Goal: Transaction & Acquisition: Subscribe to service/newsletter

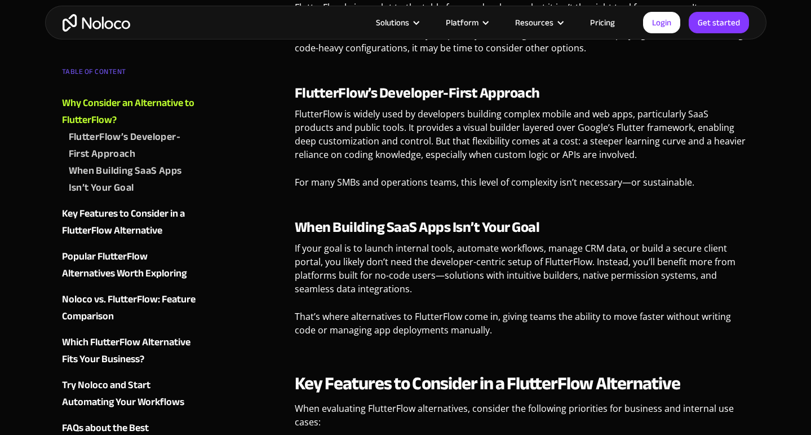
scroll to position [653, 0]
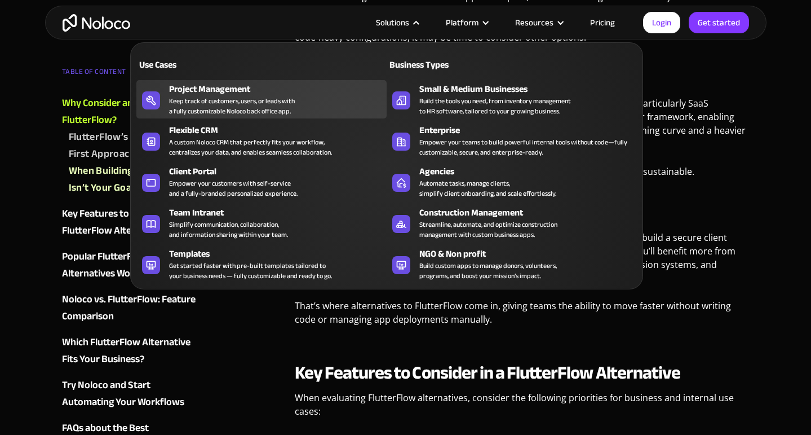
click at [235, 104] on div "Keep track of customers, users, or leads with a fully customizable Noloco back …" at bounding box center [232, 106] width 126 height 20
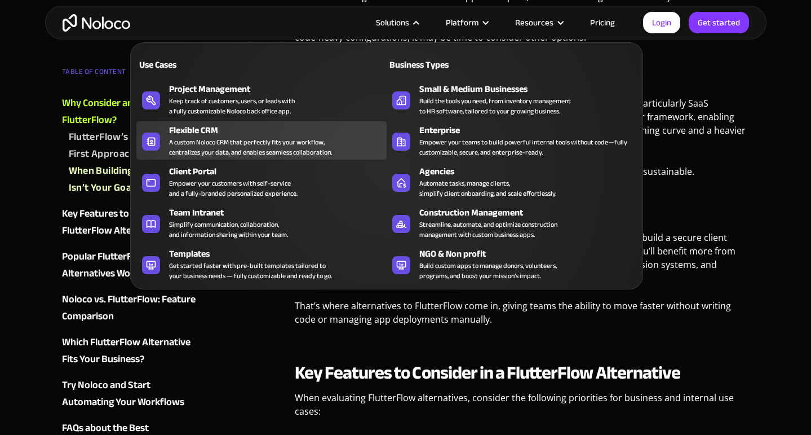
click at [250, 140] on div "A custom Noloco CRM that perfectly fits your workflow, centralizes your data, a…" at bounding box center [250, 147] width 163 height 20
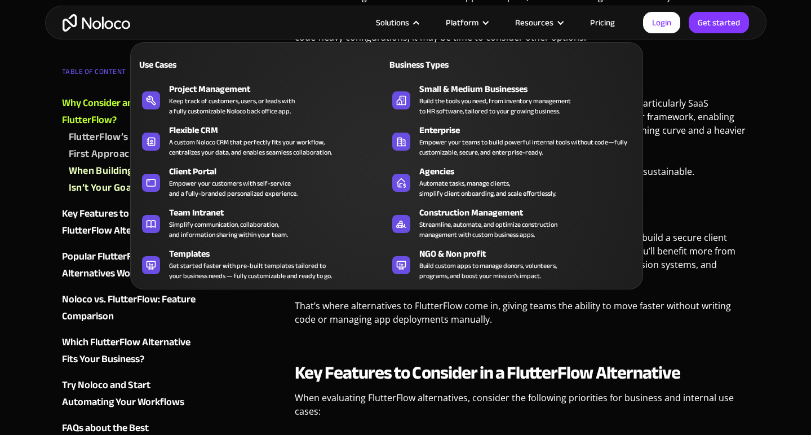
click at [100, 24] on img "home" at bounding box center [97, 22] width 68 height 17
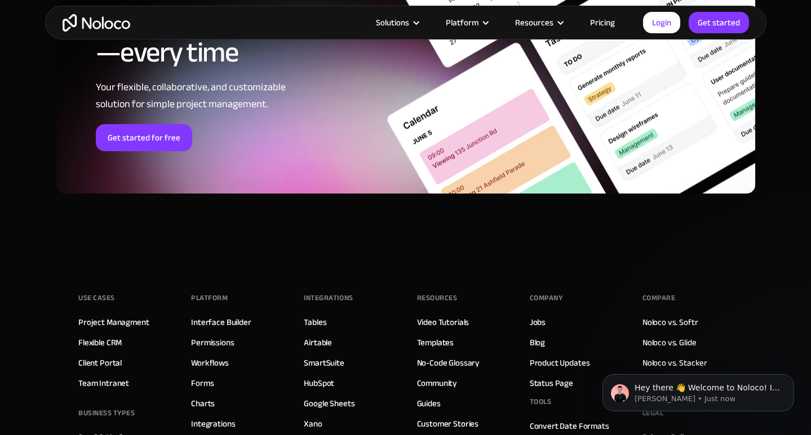
scroll to position [4971, 0]
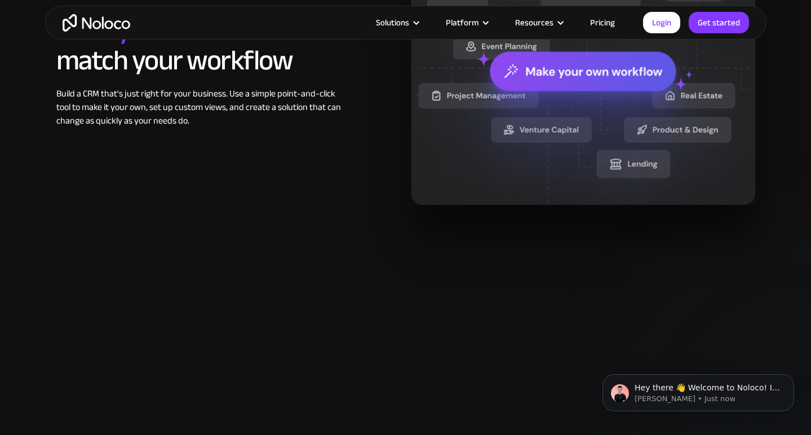
scroll to position [903, 0]
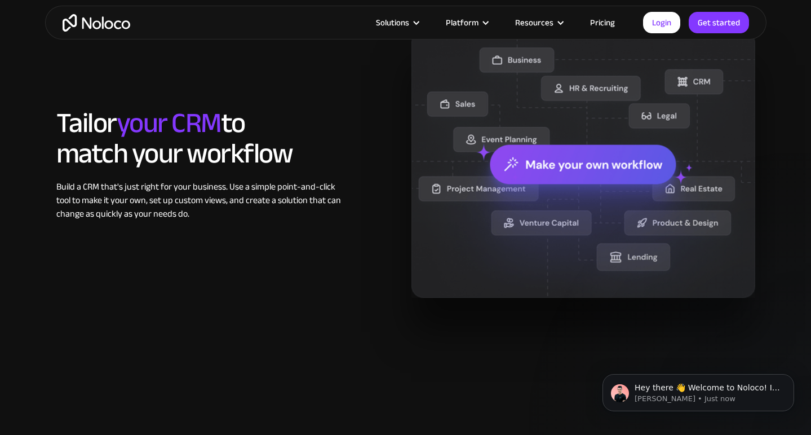
click at [703, 190] on img at bounding box center [583, 164] width 344 height 266
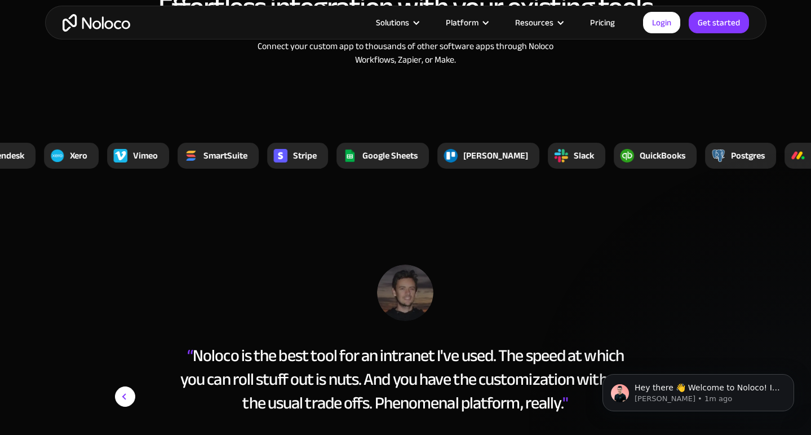
scroll to position [3966, 0]
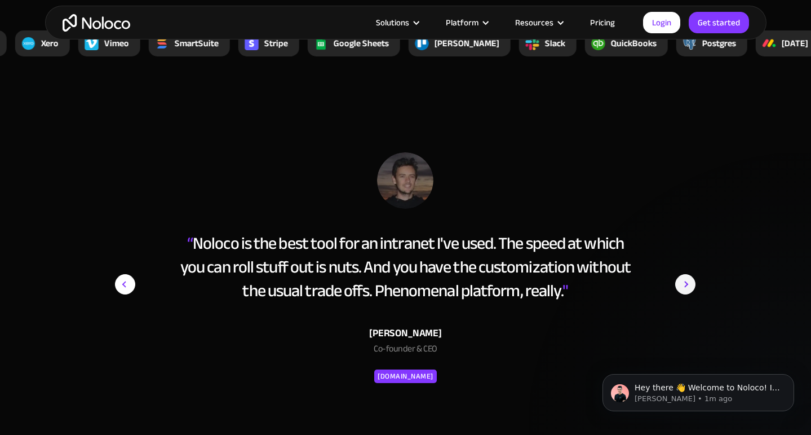
click at [604, 21] on link "Pricing" at bounding box center [602, 22] width 53 height 15
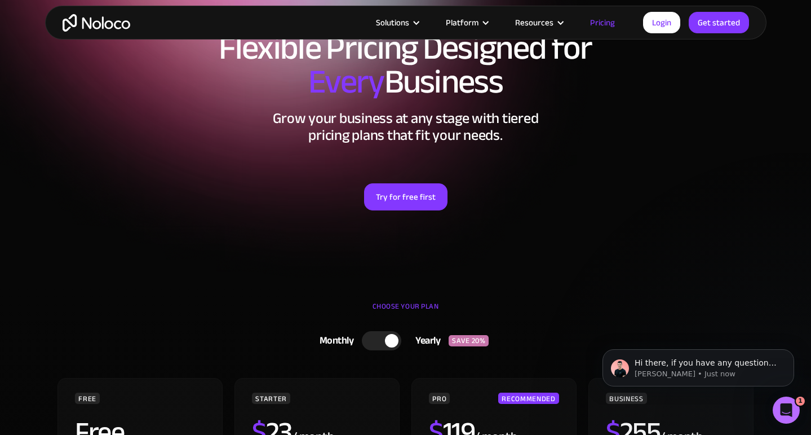
scroll to position [55, 0]
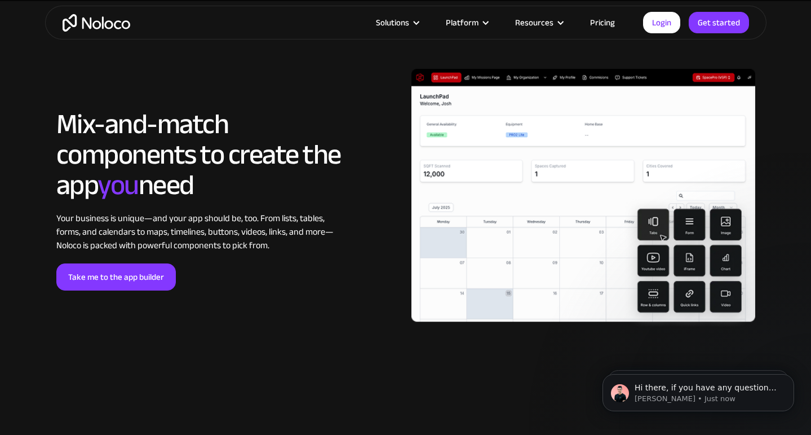
scroll to position [2340, 0]
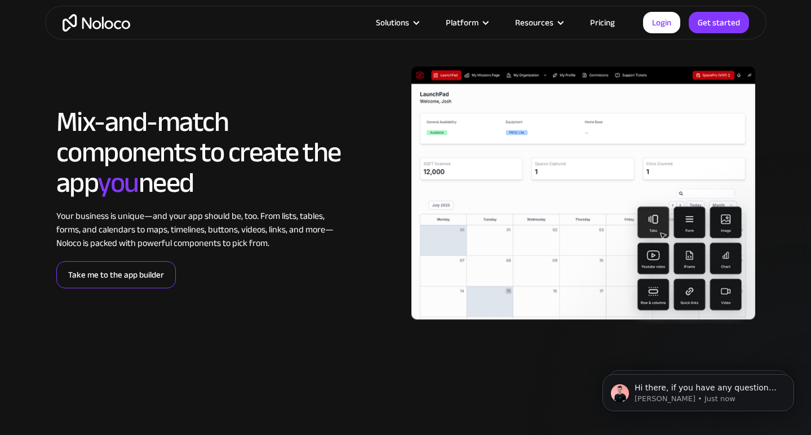
click at [157, 282] on link "Take me to the app builder" at bounding box center [115, 274] width 119 height 27
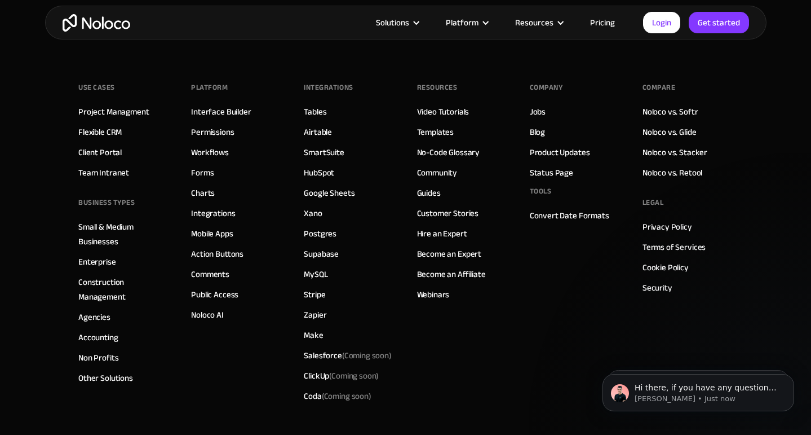
scroll to position [3915, 0]
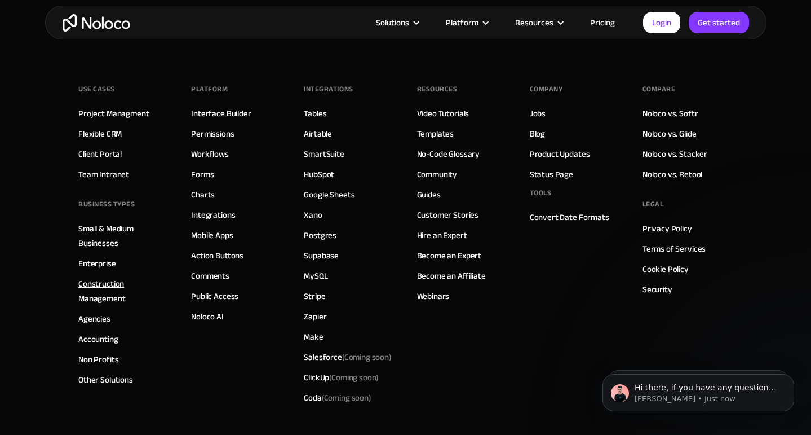
click at [106, 298] on link "Construction Management" at bounding box center [123, 290] width 90 height 29
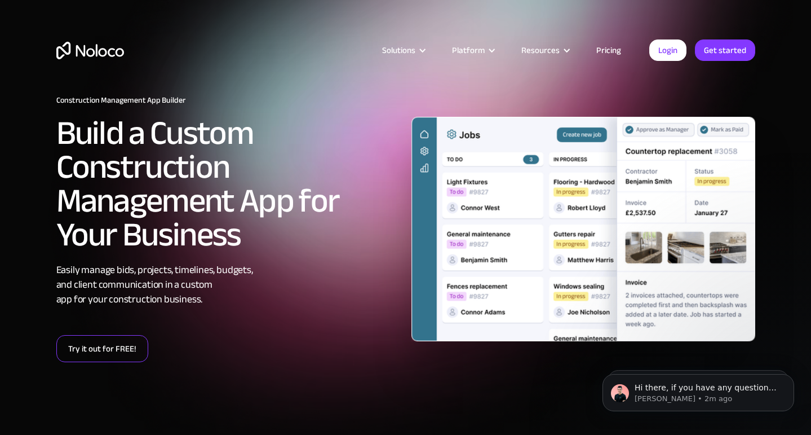
click at [111, 346] on link "Try it out for FREE!" at bounding box center [102, 348] width 92 height 27
click at [133, 350] on link "Try it out for FREE!" at bounding box center [102, 348] width 92 height 27
click at [105, 355] on link "Try it out for FREE!" at bounding box center [102, 348] width 92 height 27
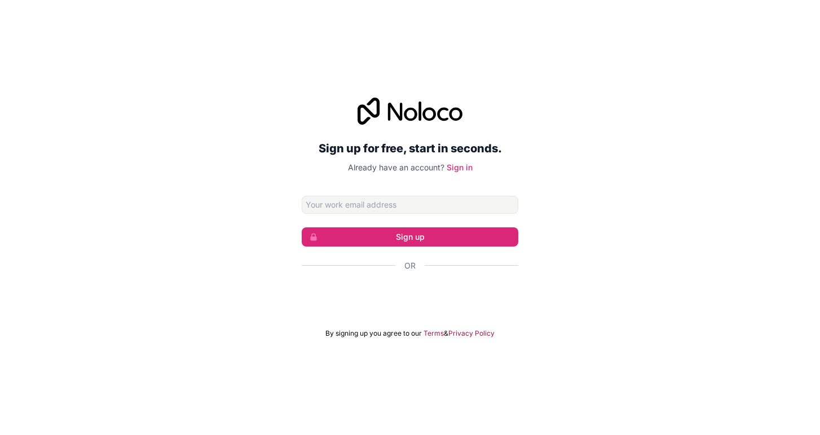
click at [451, 299] on div "ลงชื่อเข้าใช้ด้วย Google เปิดในแท็บใหม่" at bounding box center [410, 296] width 216 height 25
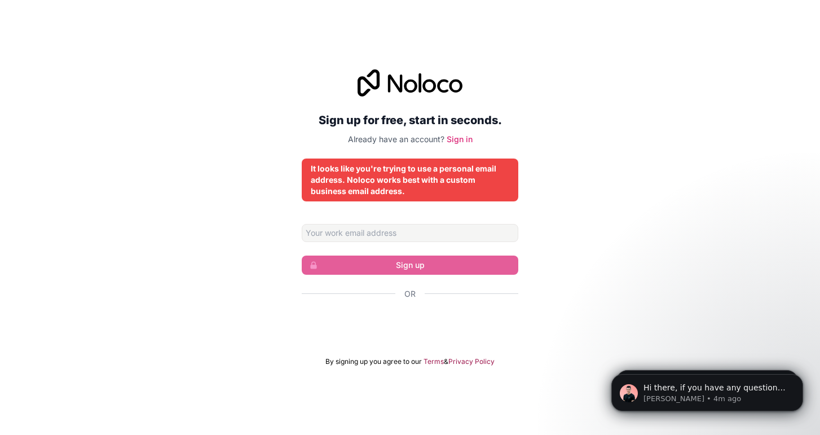
click at [404, 321] on div "ลงชื่อเข้าใช้ด้วย Google เปิดในแท็บใหม่" at bounding box center [410, 324] width 216 height 25
click at [396, 230] on input "Email address" at bounding box center [410, 233] width 216 height 18
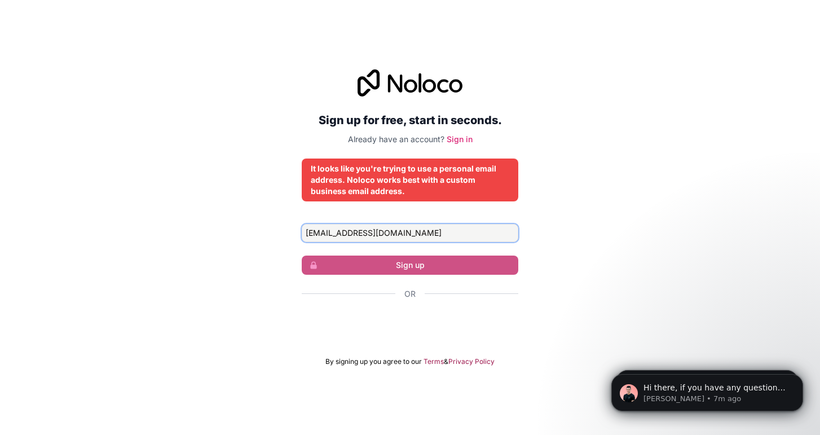
type input "[EMAIL_ADDRESS][DOMAIN_NAME]"
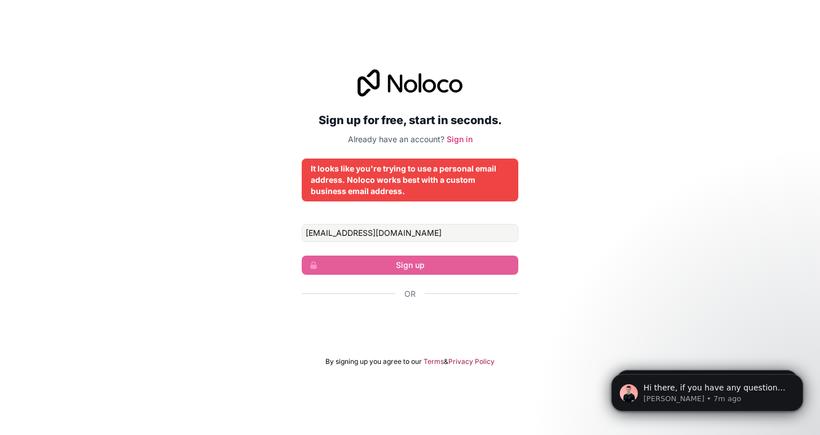
click at [428, 326] on div "ลงชื่อเข้าใช้ด้วย Google เปิดในแท็บใหม่" at bounding box center [410, 324] width 216 height 25
click at [440, 228] on input "[EMAIL_ADDRESS][DOMAIN_NAME]" at bounding box center [410, 233] width 216 height 18
